Goal: Information Seeking & Learning: Learn about a topic

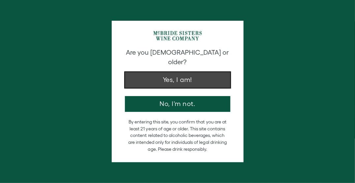
click at [183, 72] on button "Yes, I am!" at bounding box center [177, 80] width 105 height 16
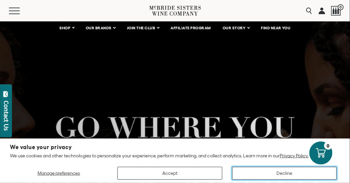
click at [292, 172] on button "Decline" at bounding box center [284, 173] width 104 height 13
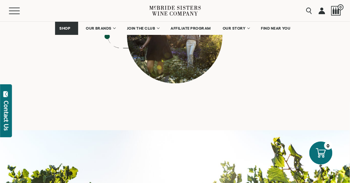
scroll to position [2987, 0]
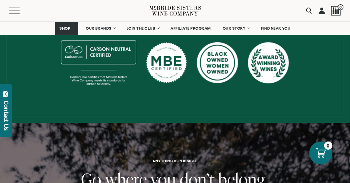
scroll to position [240, 0]
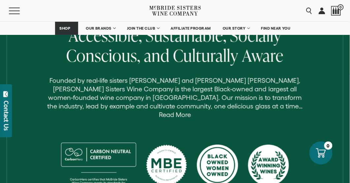
click at [191, 111] on link "Read More" at bounding box center [175, 115] width 32 height 8
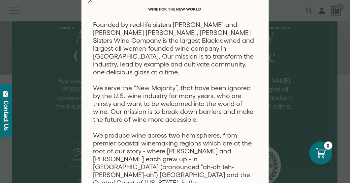
scroll to position [0, 0]
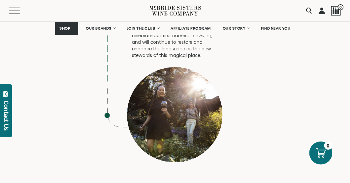
scroll to position [2987, 0]
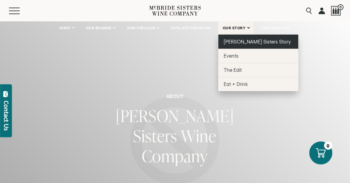
click at [229, 41] on span "[PERSON_NAME] Sisters Story" at bounding box center [257, 42] width 68 height 6
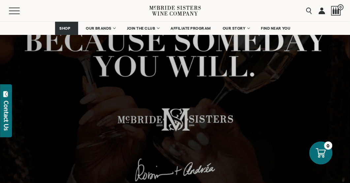
scroll to position [309, 0]
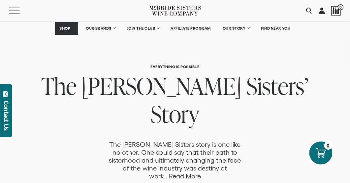
click at [201, 173] on link "Read More" at bounding box center [185, 177] width 32 height 8
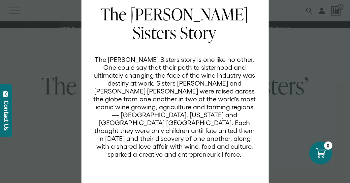
scroll to position [60, 0]
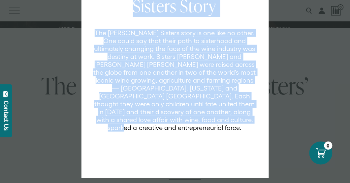
drag, startPoint x: 105, startPoint y: 46, endPoint x: 244, endPoint y: 126, distance: 159.6
click at [244, 126] on div "The [PERSON_NAME] Sisters Story The [PERSON_NAME] Sisters story is one like no …" at bounding box center [178, 73] width 171 height 191
drag, startPoint x: 244, startPoint y: 126, endPoint x: 184, endPoint y: 74, distance: 79.4
copy div "The [PERSON_NAME] Sisters Story The [PERSON_NAME] Sisters story is one like no …"
